Goal: Information Seeking & Learning: Learn about a topic

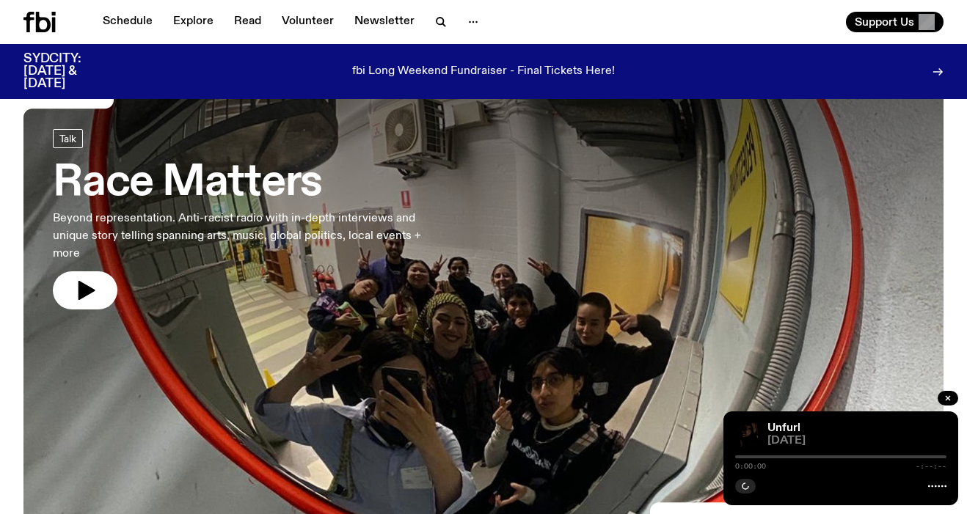
scroll to position [50, 0]
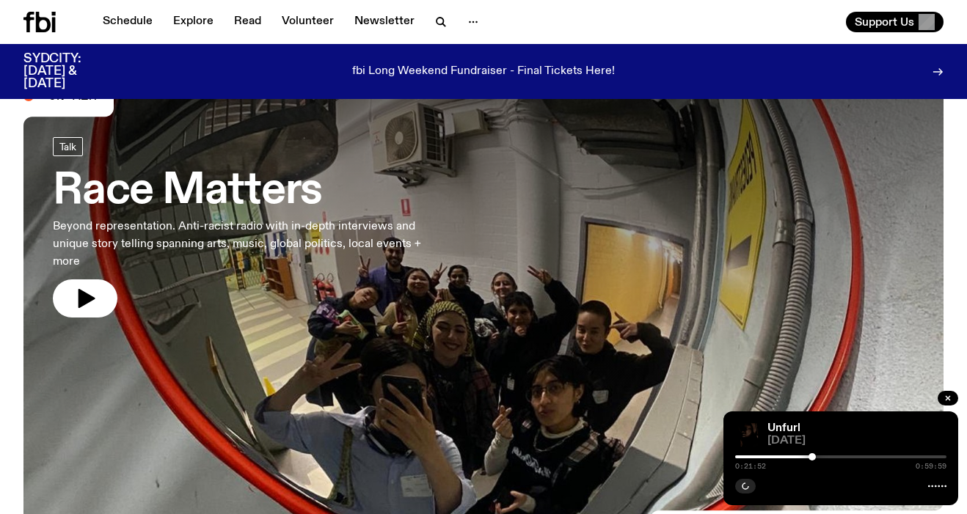
click at [261, 205] on h3 "Race Matters" at bounding box center [241, 191] width 376 height 41
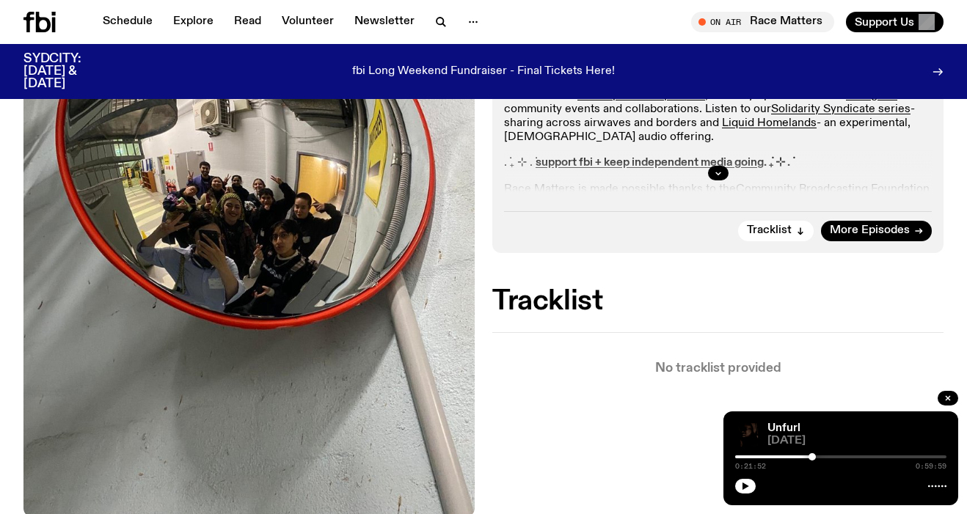
scroll to position [213, 0]
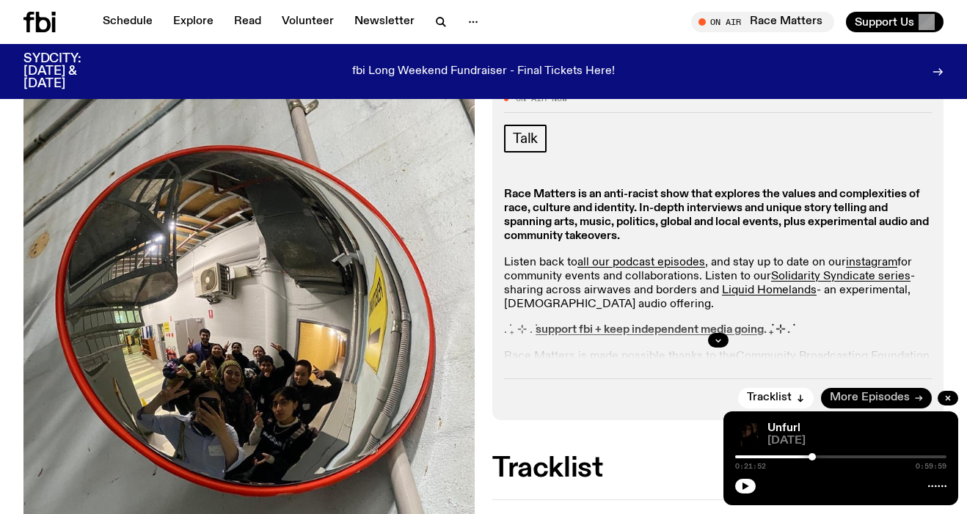
click at [878, 397] on span "More Episodes" at bounding box center [870, 398] width 80 height 11
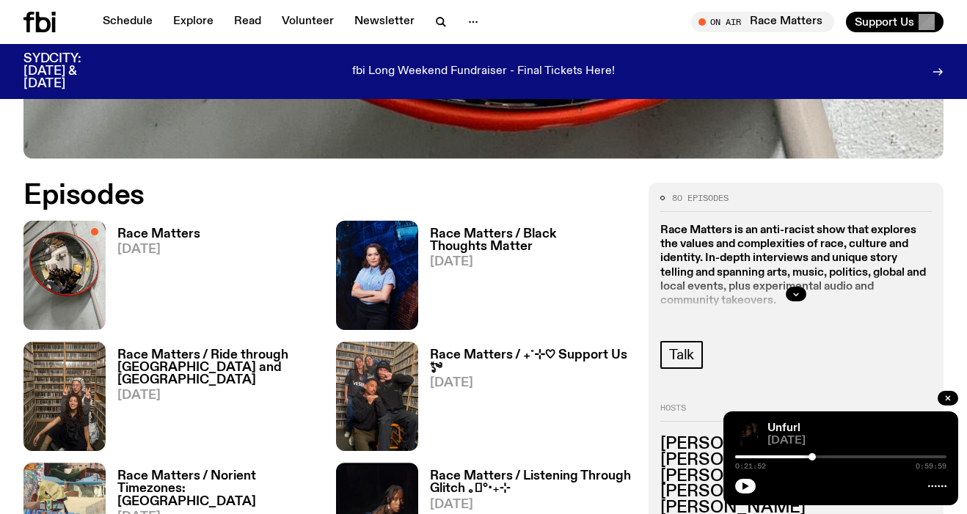
scroll to position [591, 0]
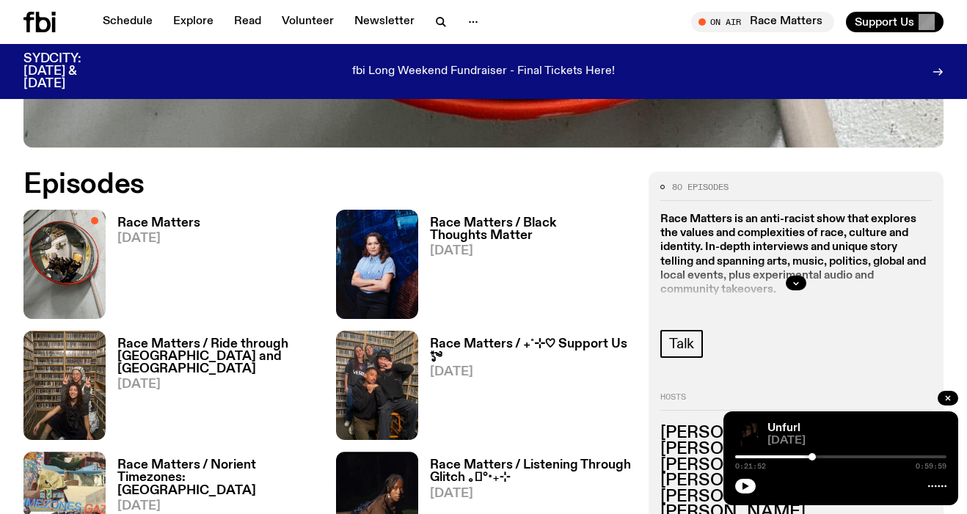
click at [500, 227] on h3 "Race Matters / Black Thoughts Matter" at bounding box center [530, 229] width 201 height 25
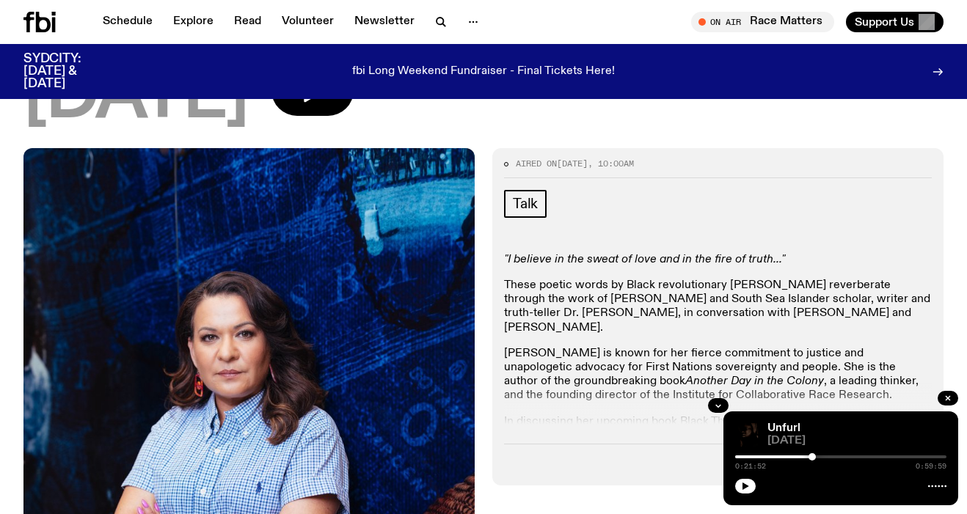
scroll to position [353, 0]
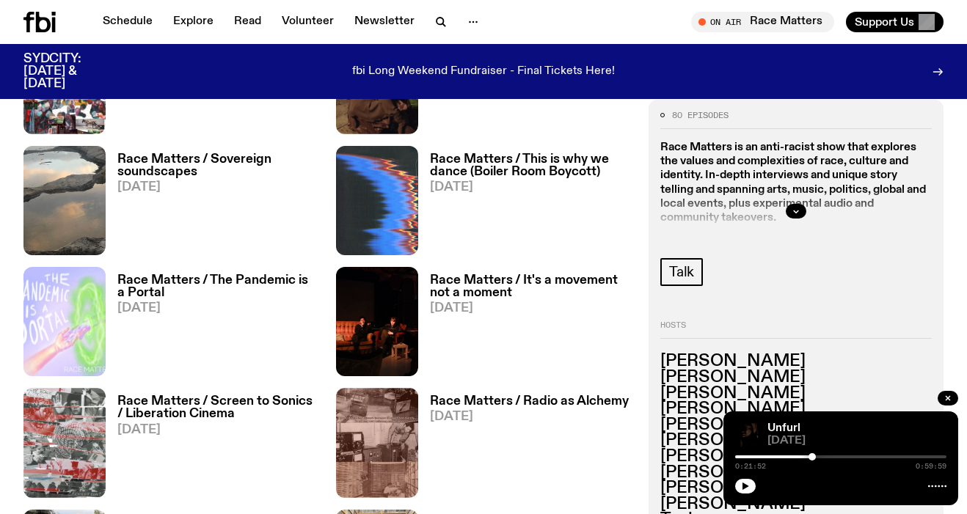
scroll to position [1049, 0]
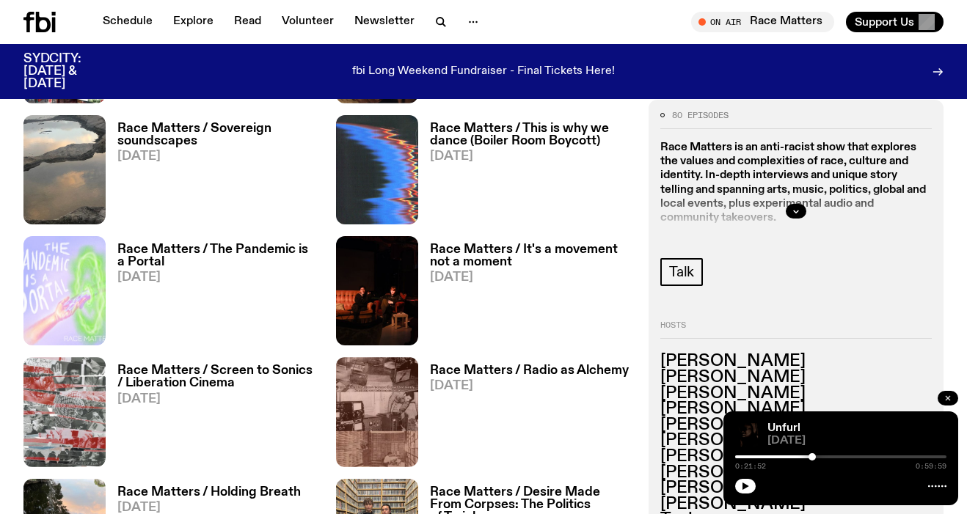
click at [949, 404] on button "button" at bounding box center [948, 398] width 21 height 15
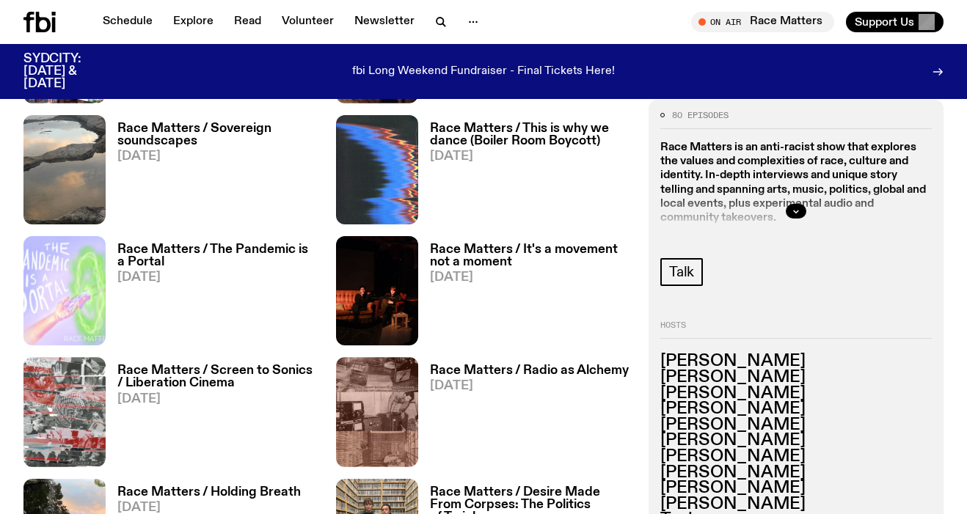
click at [950, 401] on div "80 episodes Race Matters is an anti-racist show that explores the values and co…" at bounding box center [483, 479] width 967 height 1533
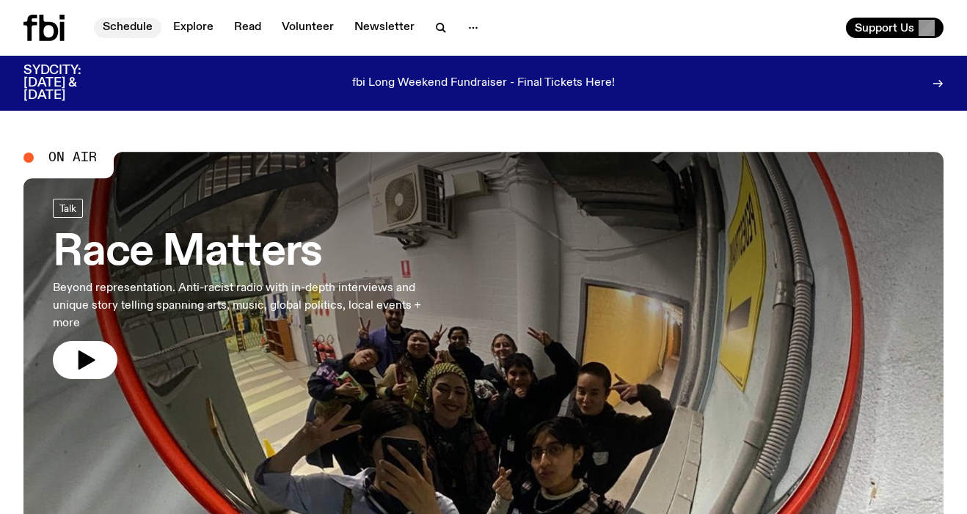
click at [126, 34] on link "Schedule" at bounding box center [128, 28] width 68 height 21
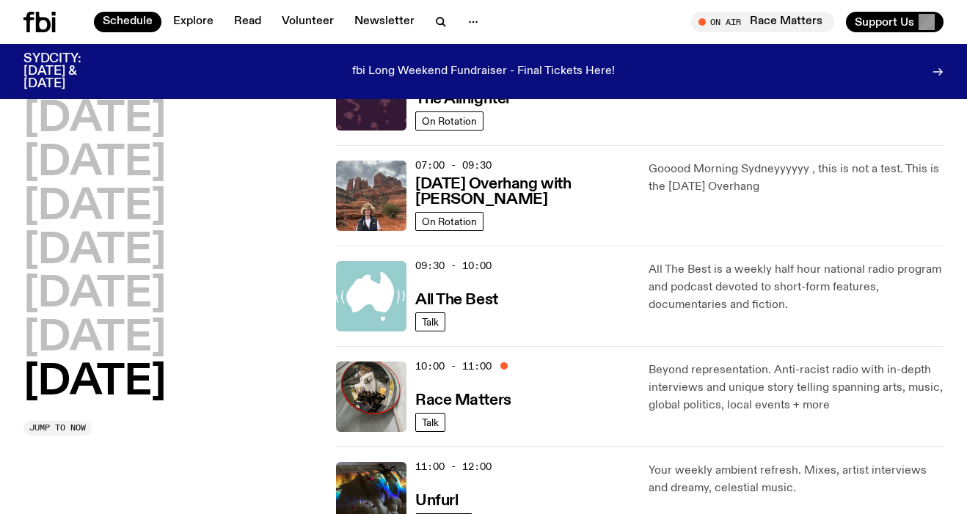
scroll to position [208, 0]
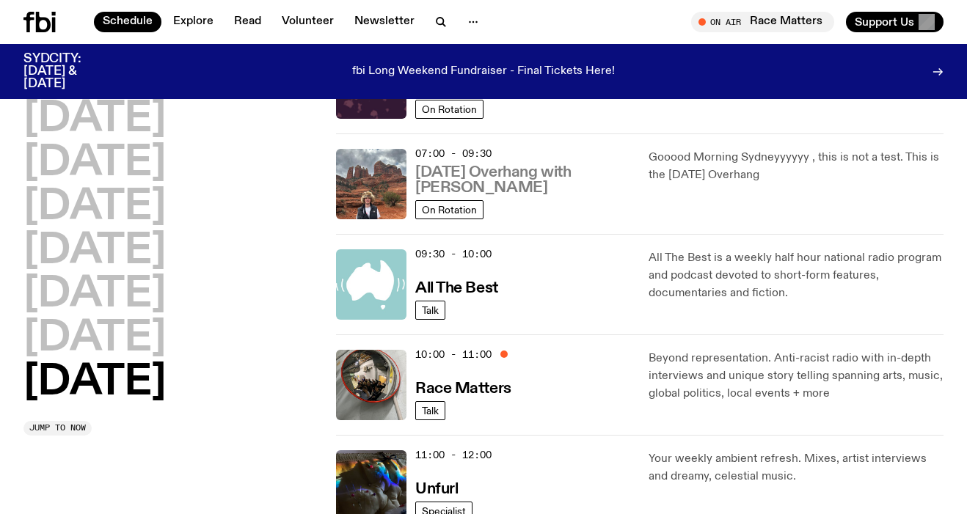
click at [514, 176] on h3 "Sunday Overhang with Pat Hilder" at bounding box center [523, 180] width 216 height 31
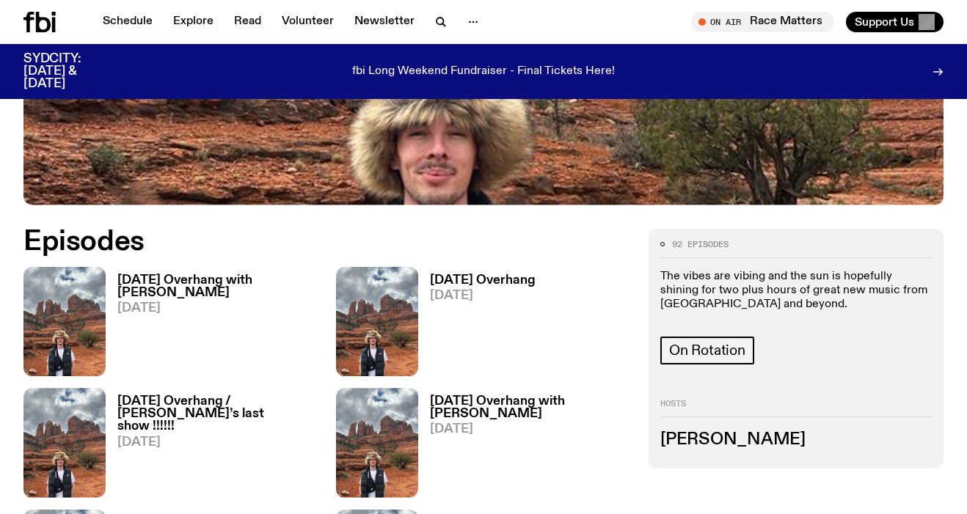
scroll to position [671, 0]
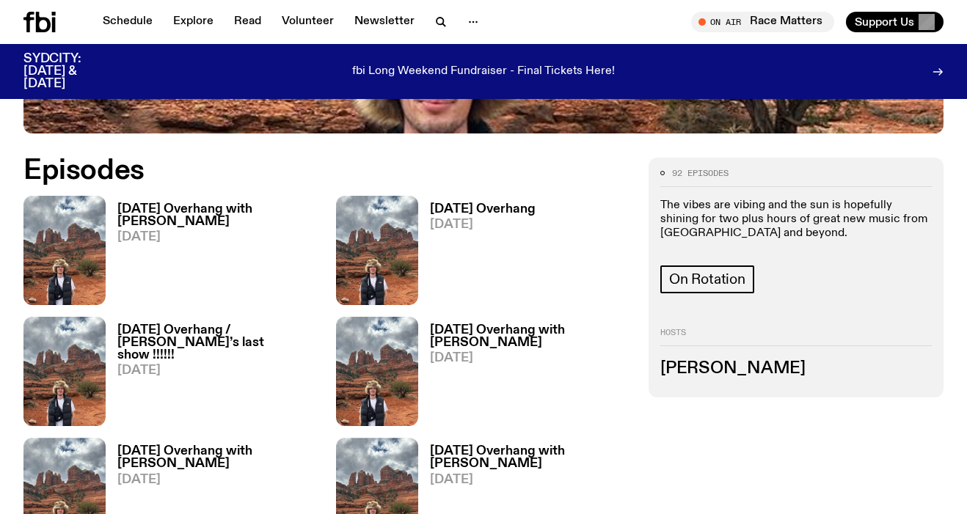
click at [278, 203] on h3 "Sunday Overhang with Pat Hilder" at bounding box center [217, 215] width 201 height 25
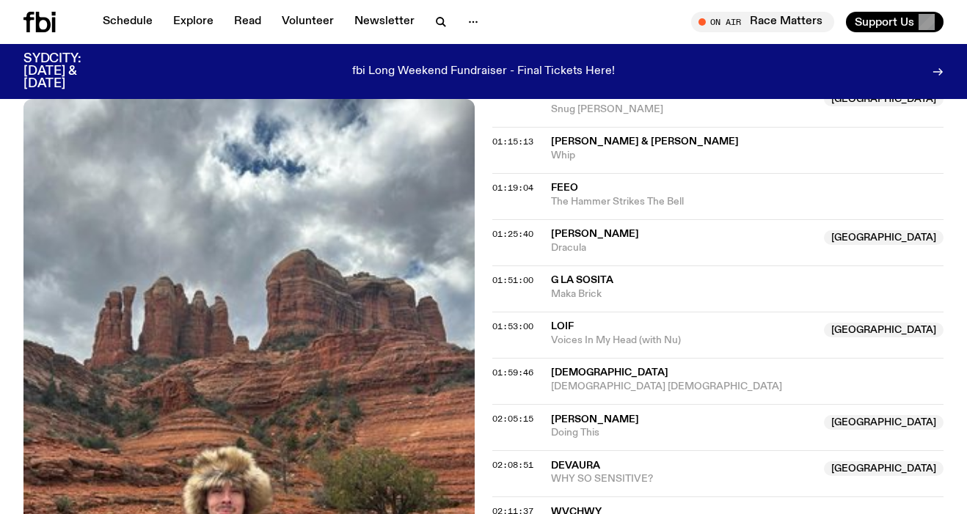
scroll to position [1434, 0]
